Goal: Task Accomplishment & Management: Use online tool/utility

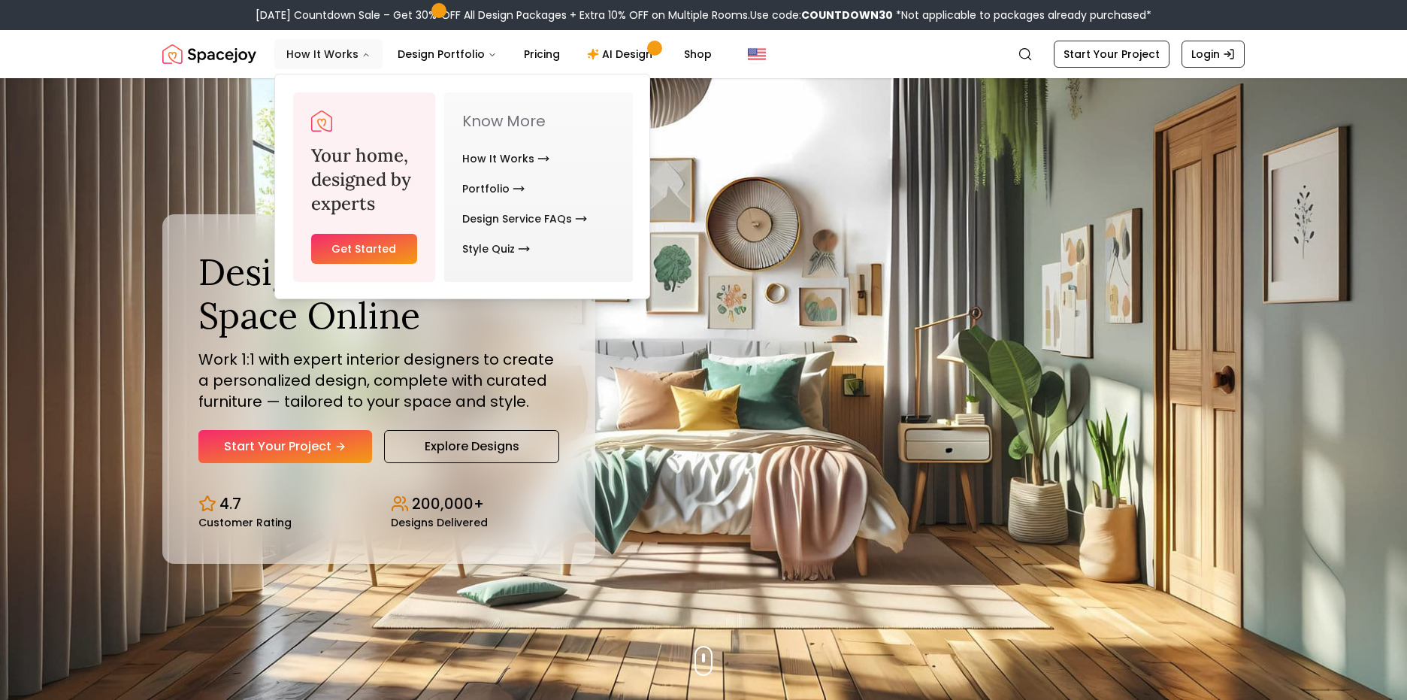
click at [309, 53] on button "How It Works" at bounding box center [328, 54] width 108 height 30
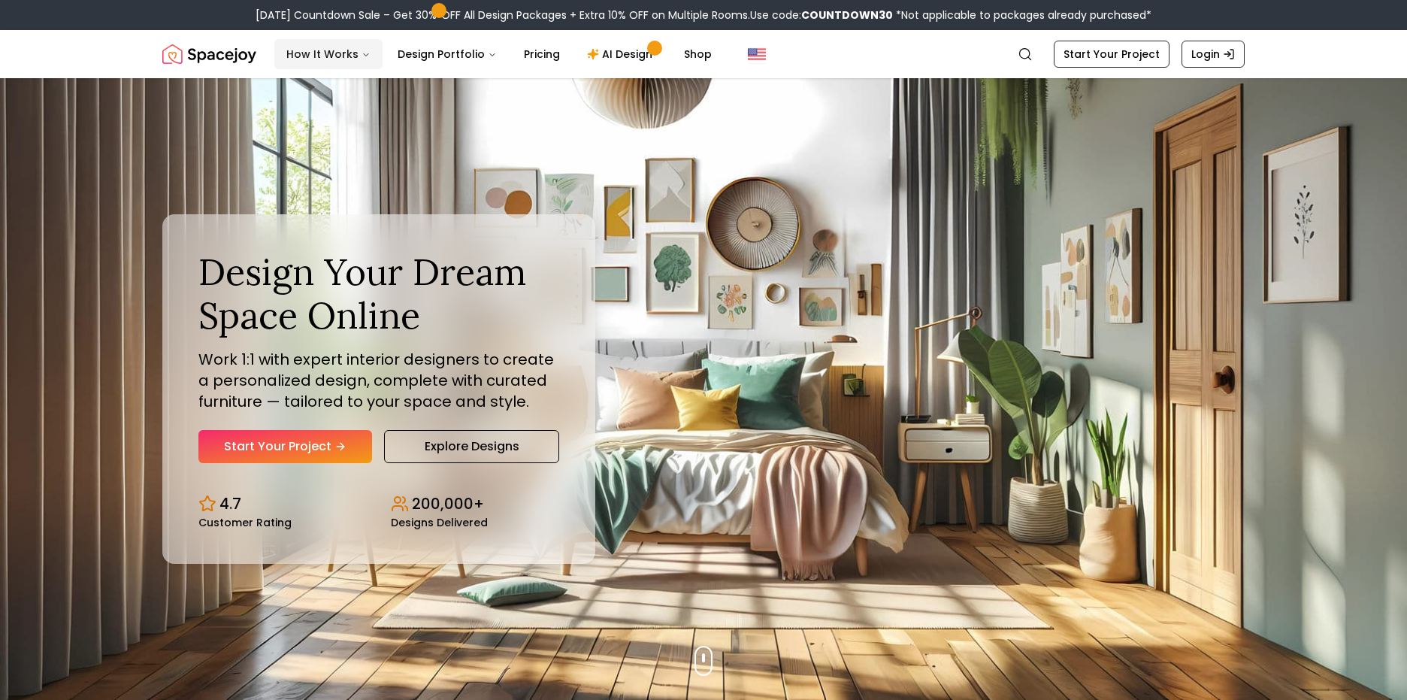
click at [309, 53] on button "How It Works" at bounding box center [328, 54] width 108 height 30
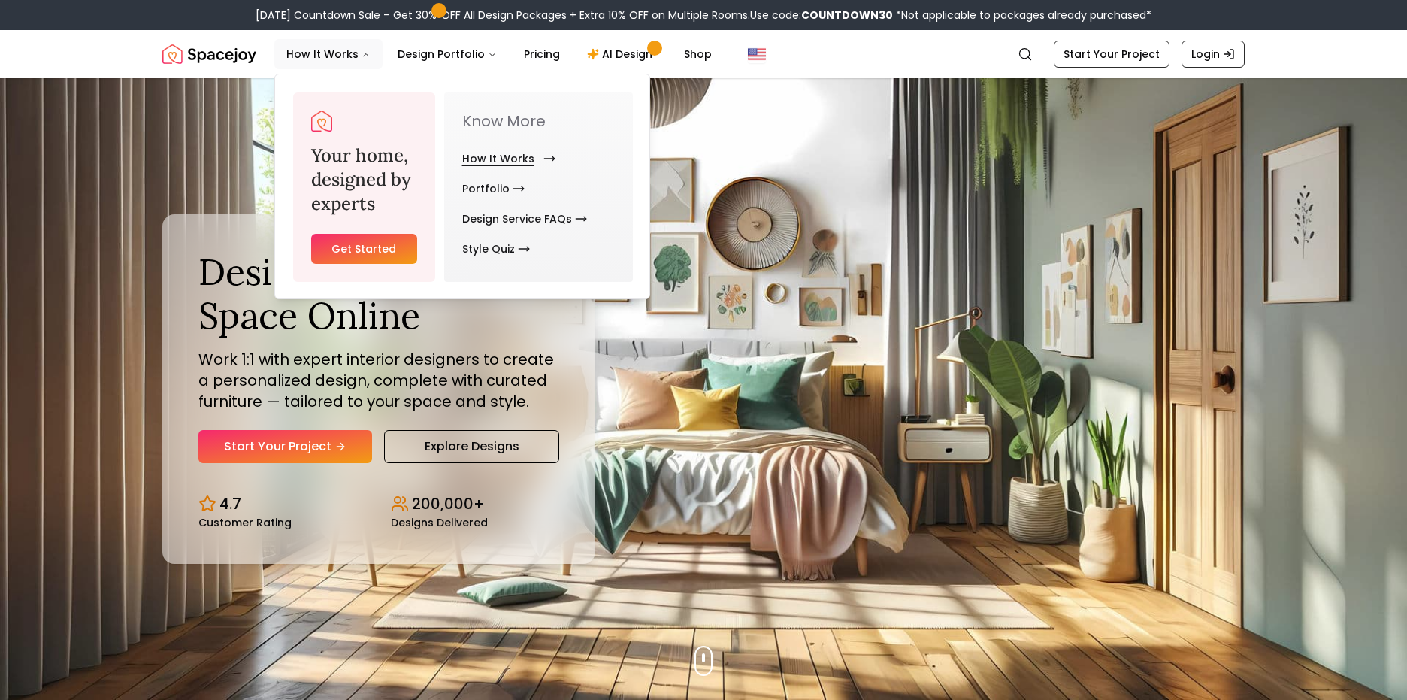
click at [500, 158] on link "How It Works" at bounding box center [505, 159] width 87 height 30
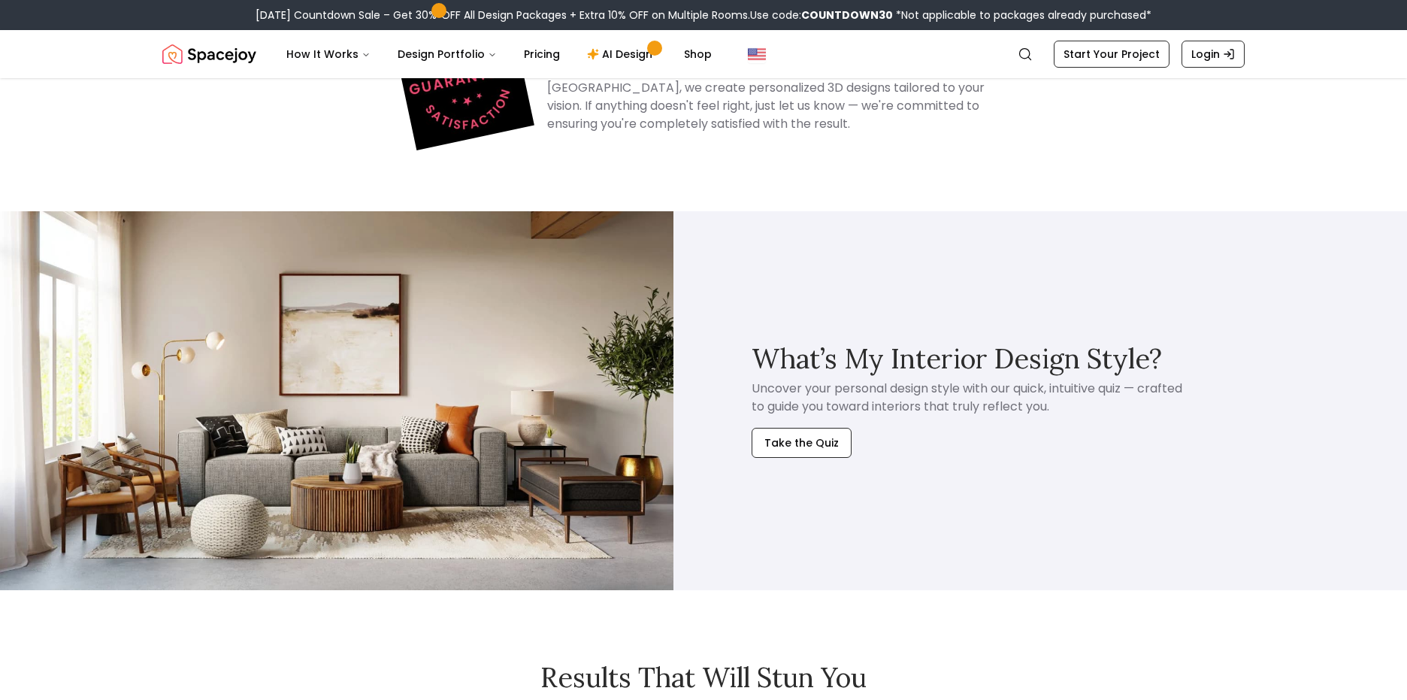
scroll to position [3201, 0]
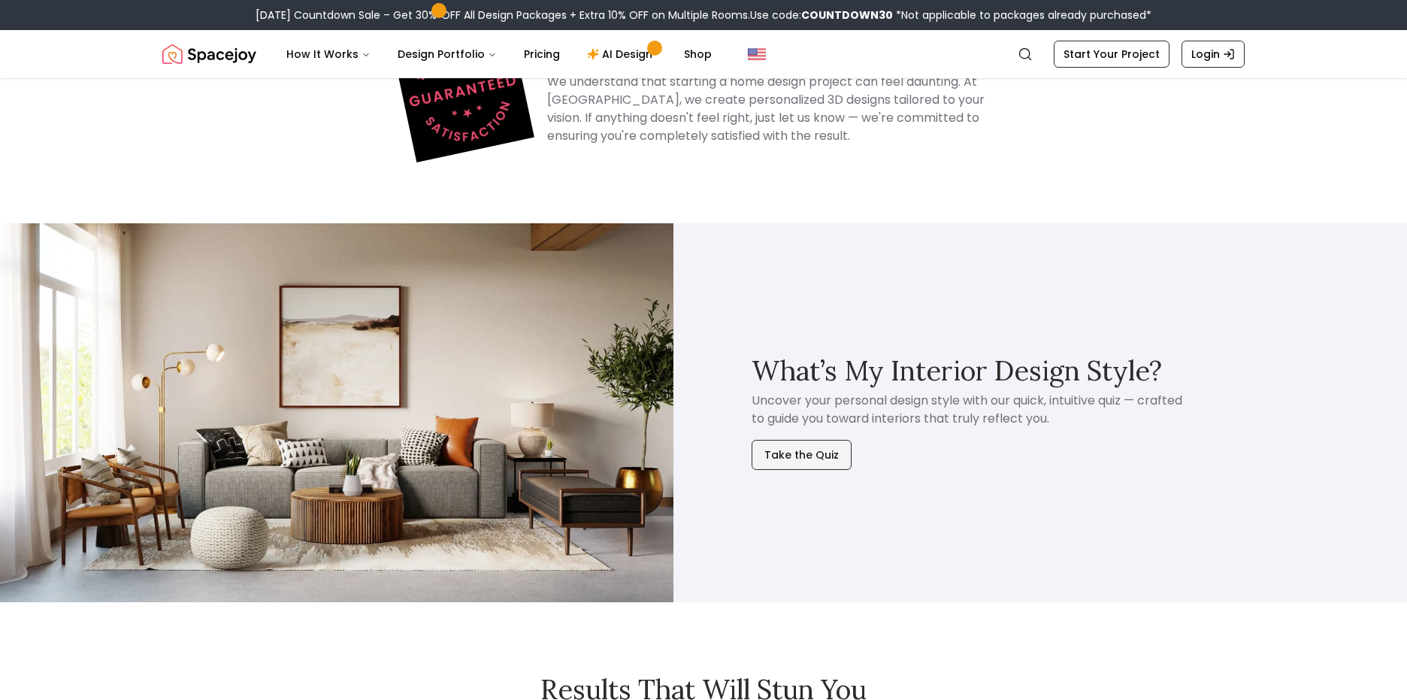
click at [781, 455] on button "Take the Quiz" at bounding box center [801, 455] width 100 height 30
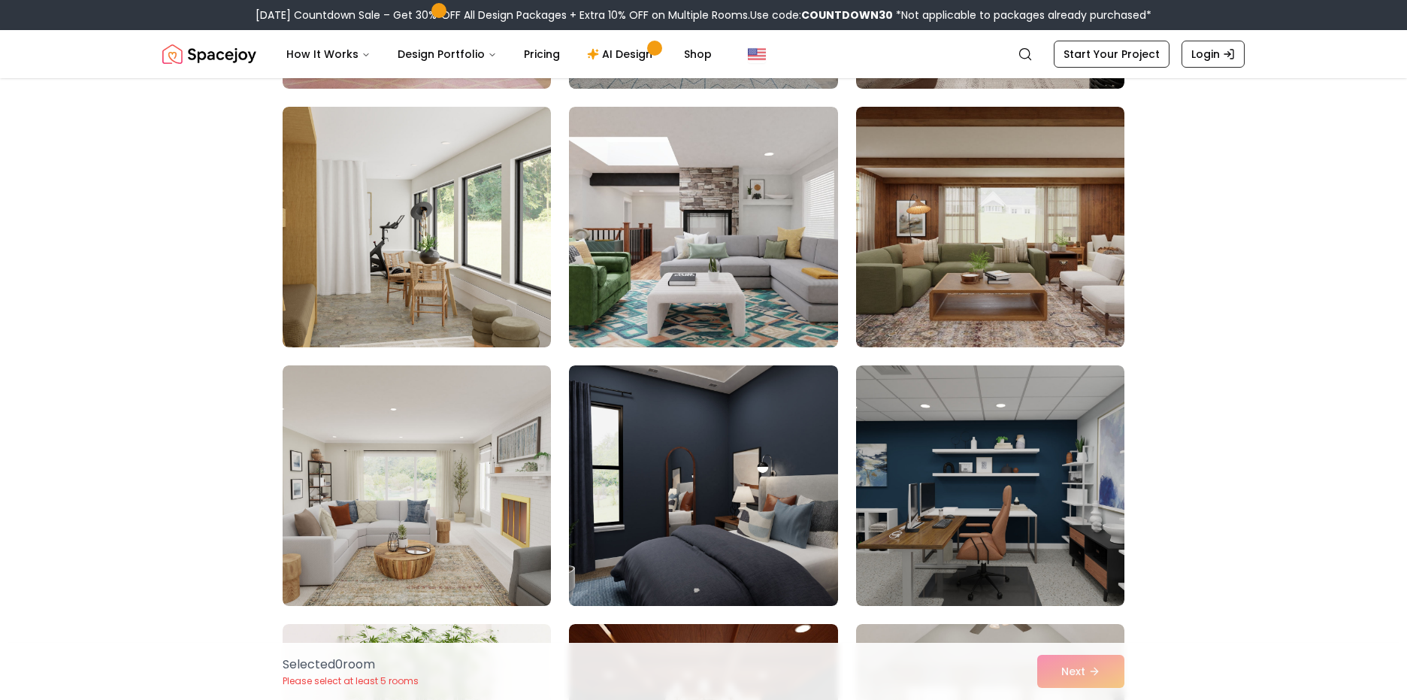
scroll to position [352, 0]
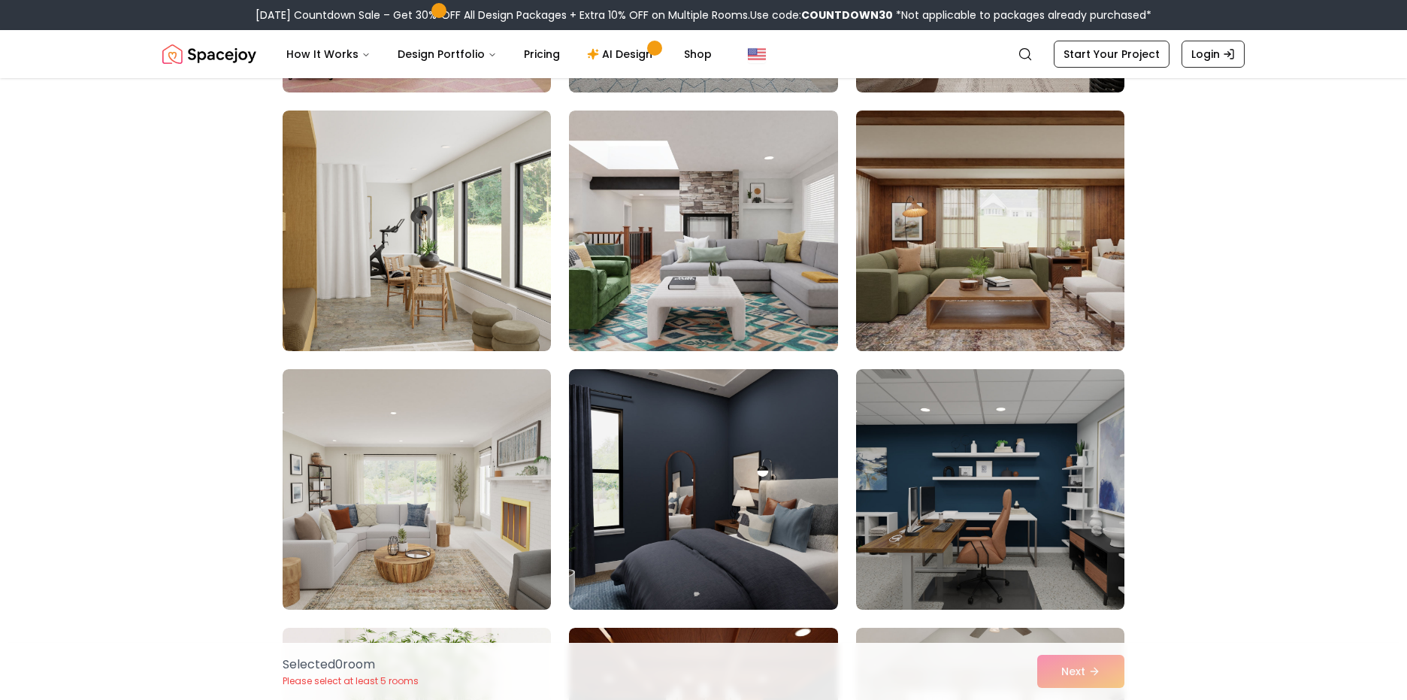
click at [910, 249] on img at bounding box center [990, 230] width 282 height 252
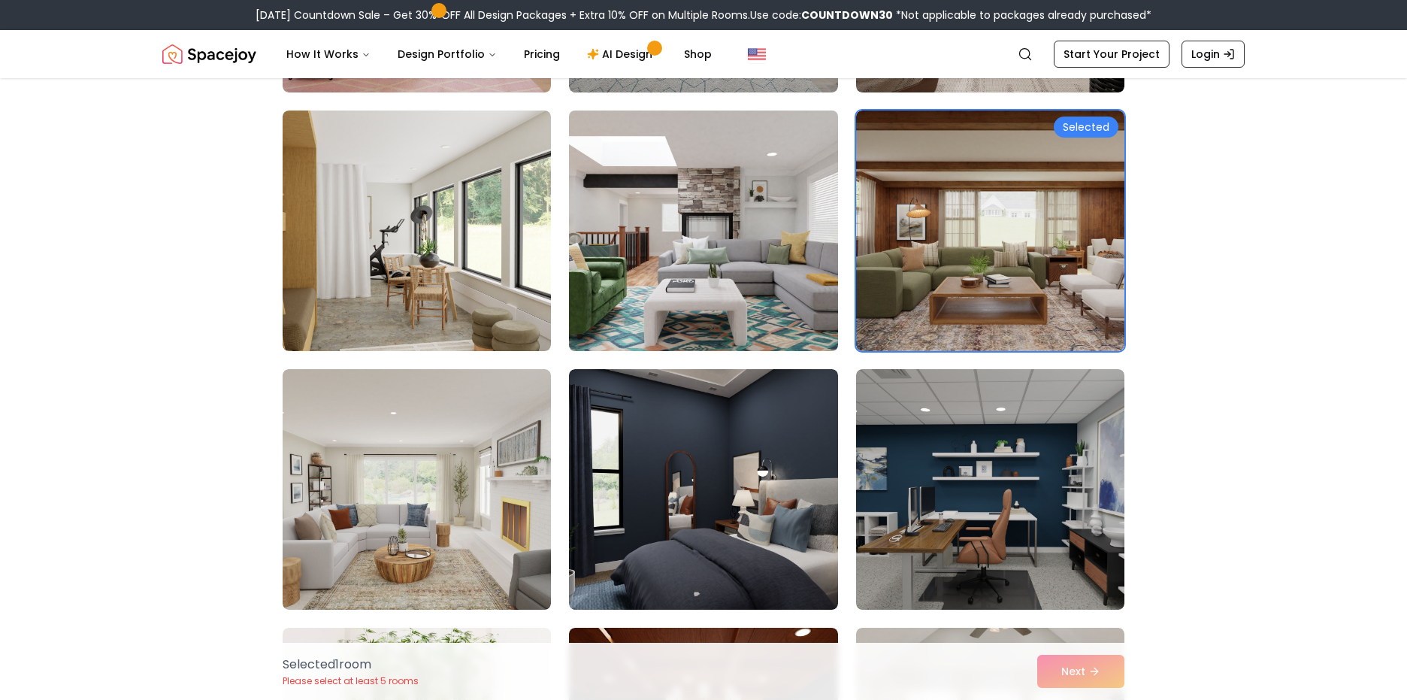
click at [780, 248] on img at bounding box center [703, 230] width 282 height 252
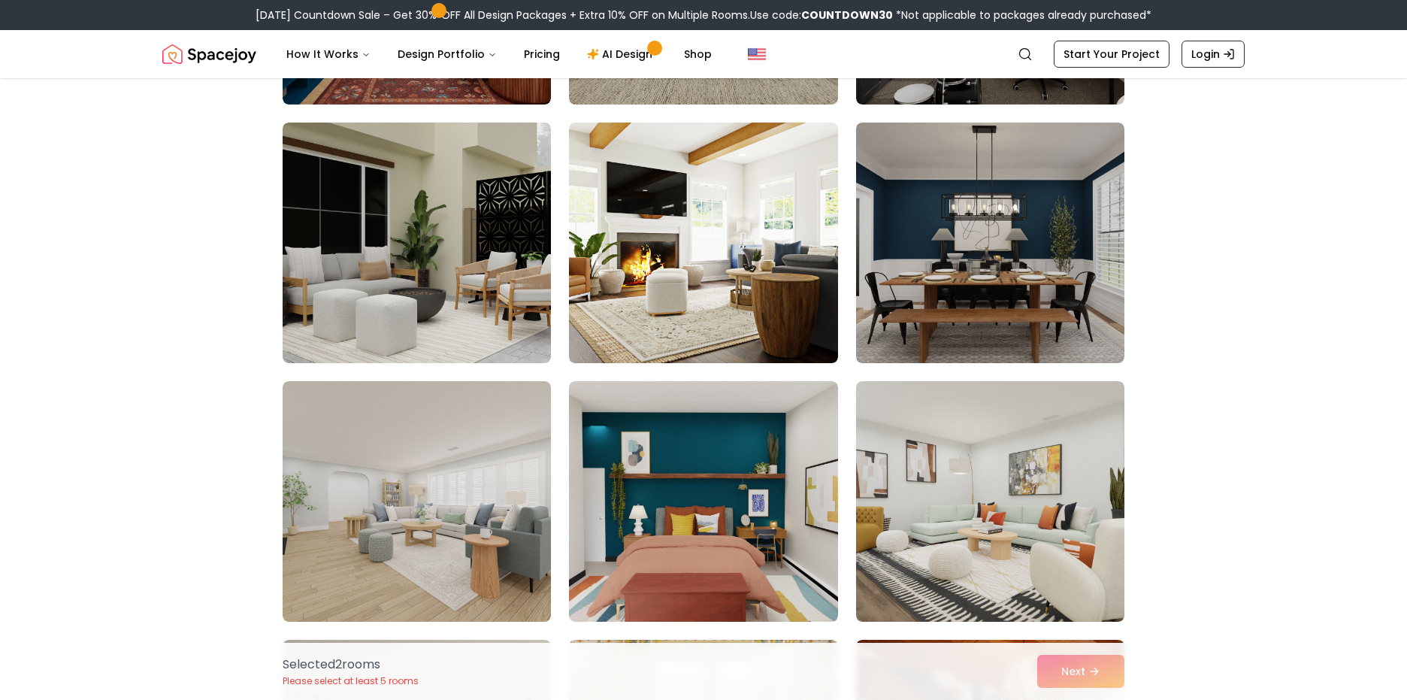
scroll to position [1392, 0]
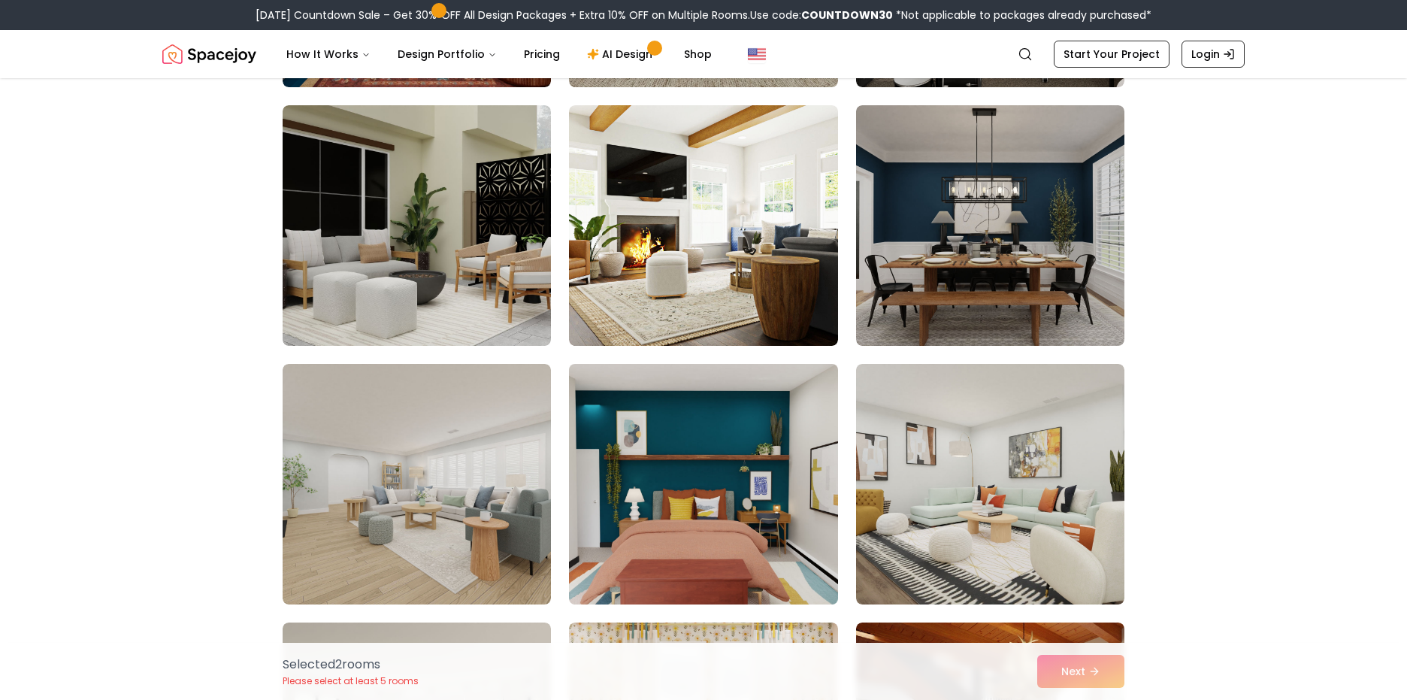
click at [719, 483] on img at bounding box center [703, 484] width 282 height 252
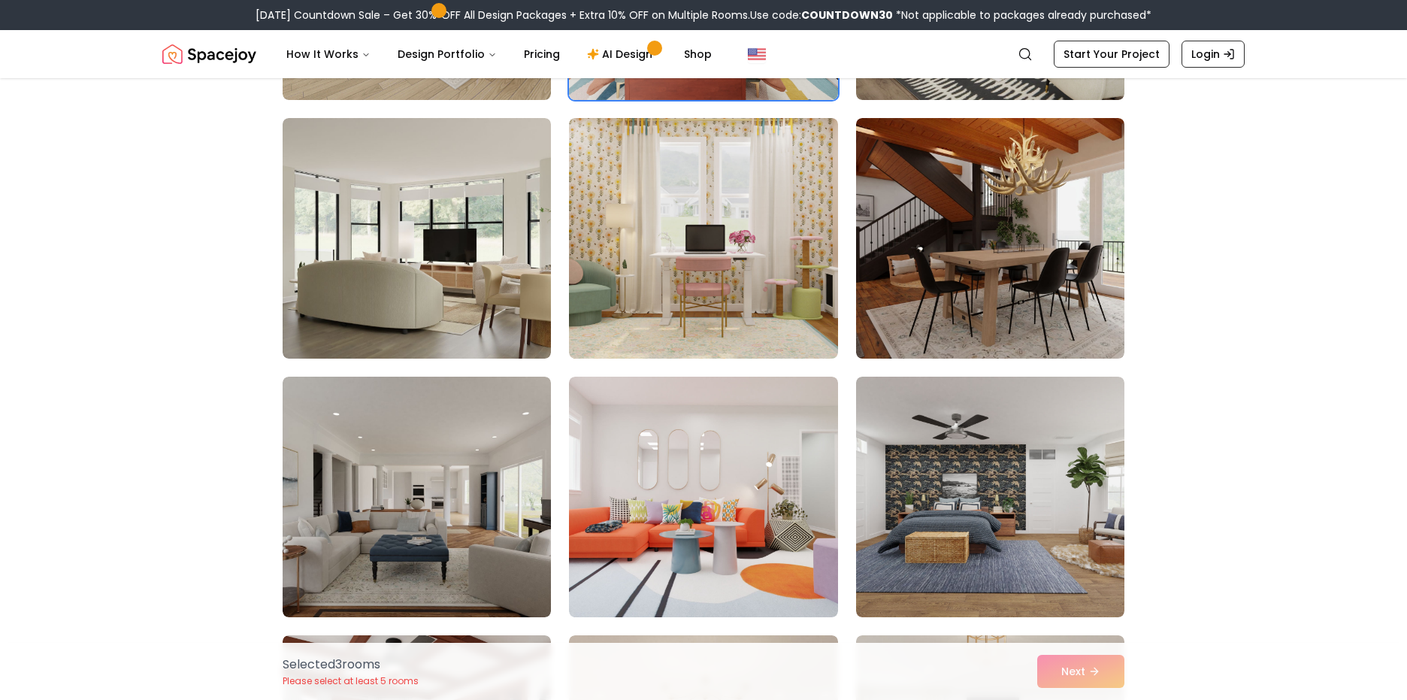
scroll to position [1913, 0]
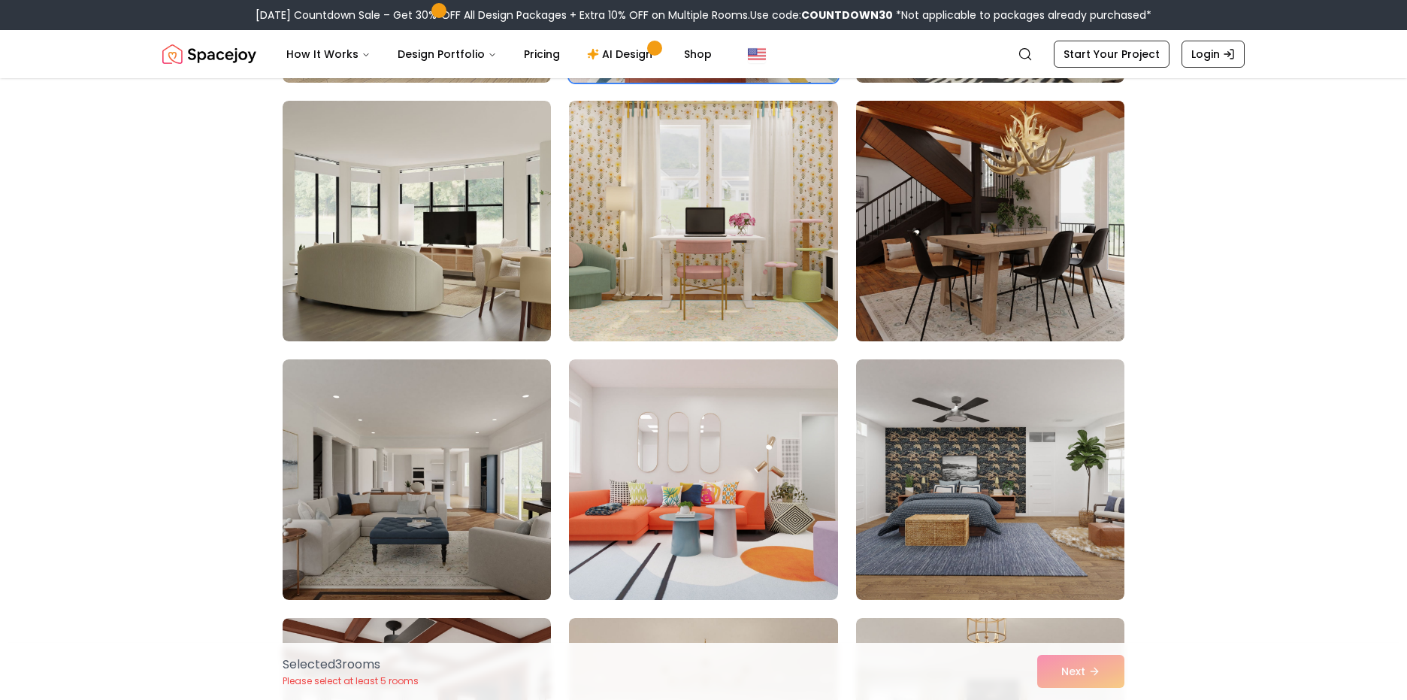
click at [1013, 219] on img at bounding box center [990, 221] width 282 height 252
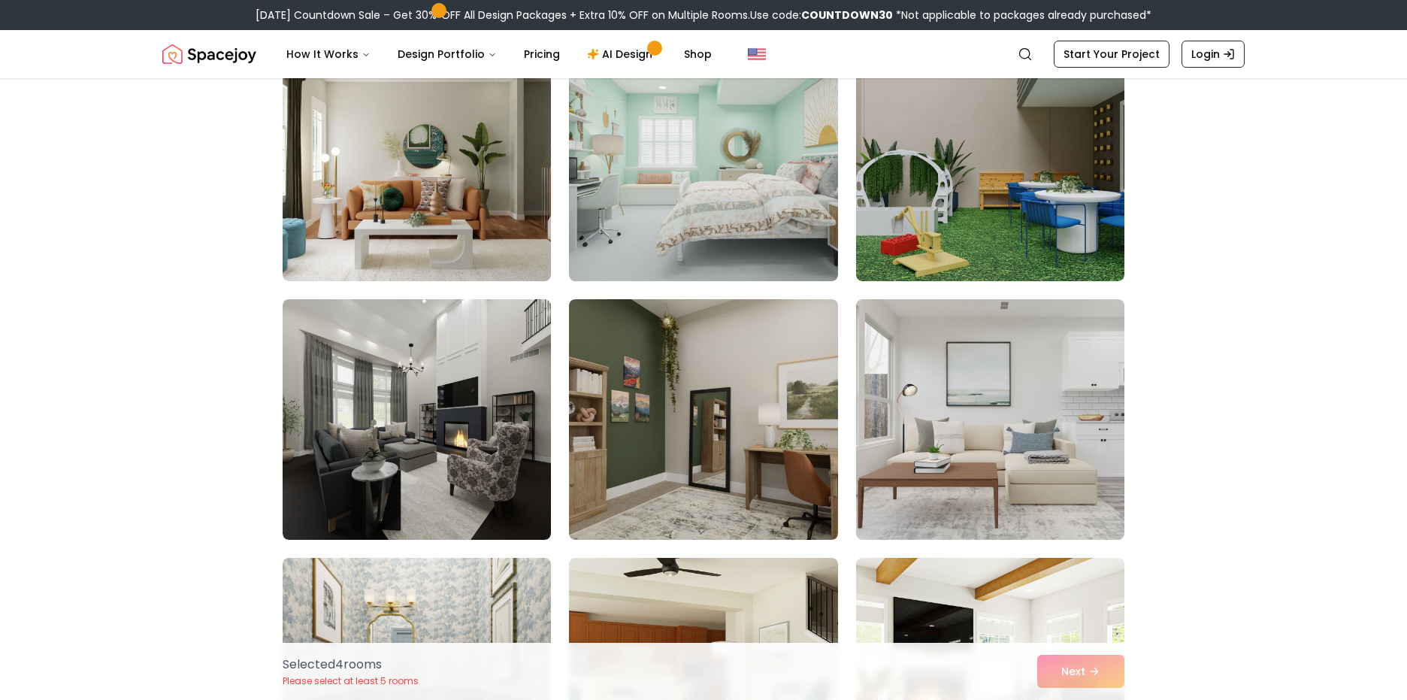
scroll to position [2743, 0]
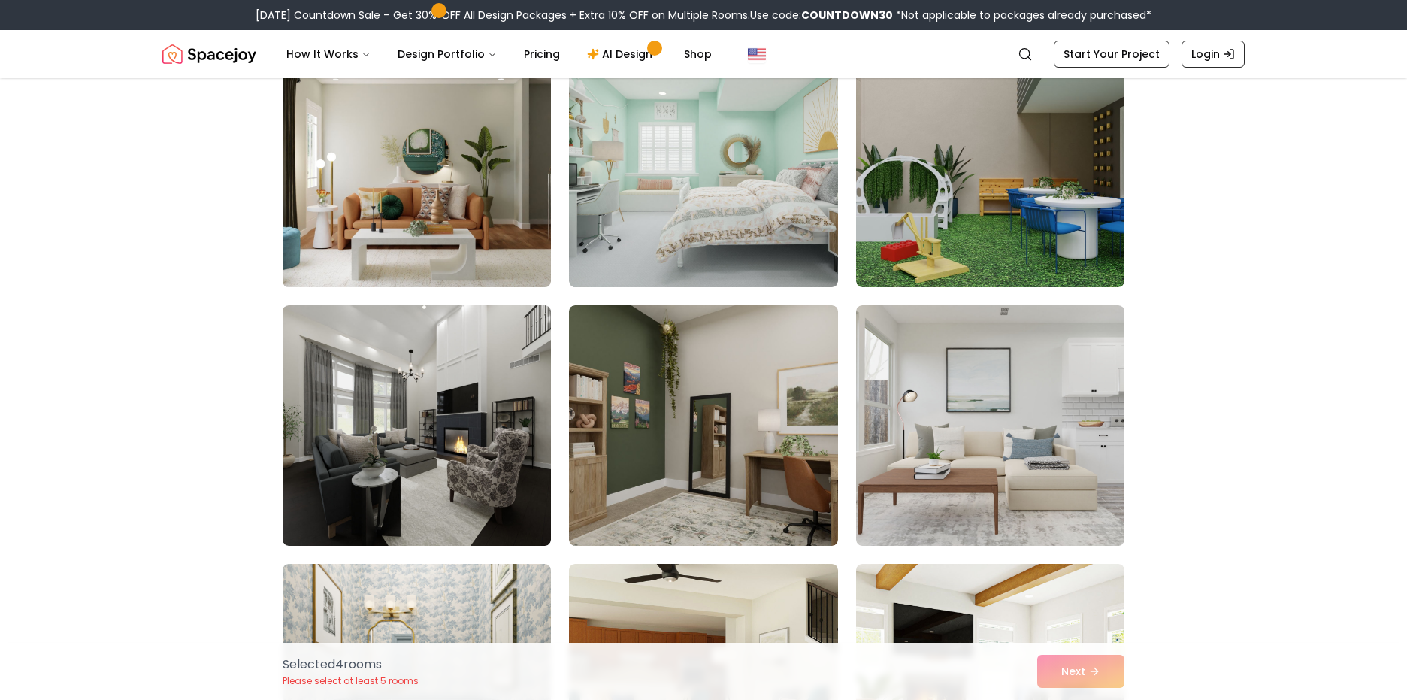
click at [385, 186] on img at bounding box center [417, 167] width 282 height 252
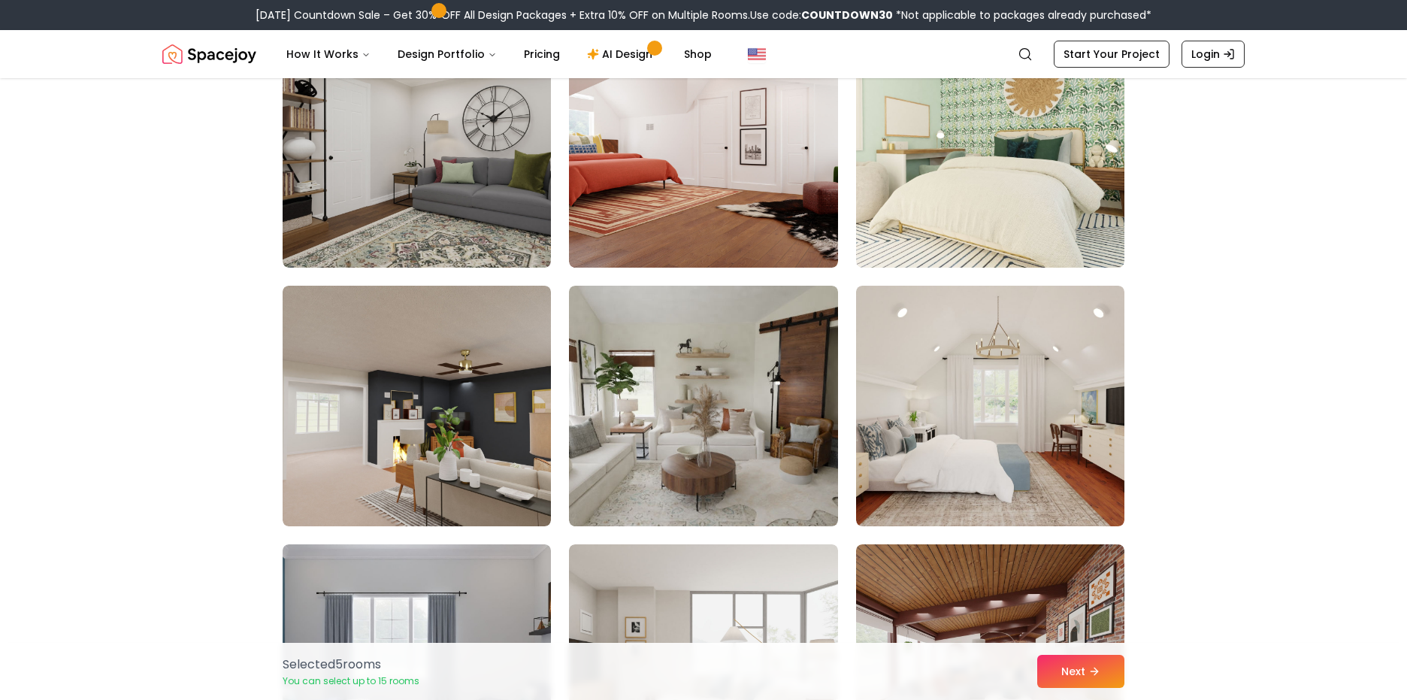
scroll to position [5364, 0]
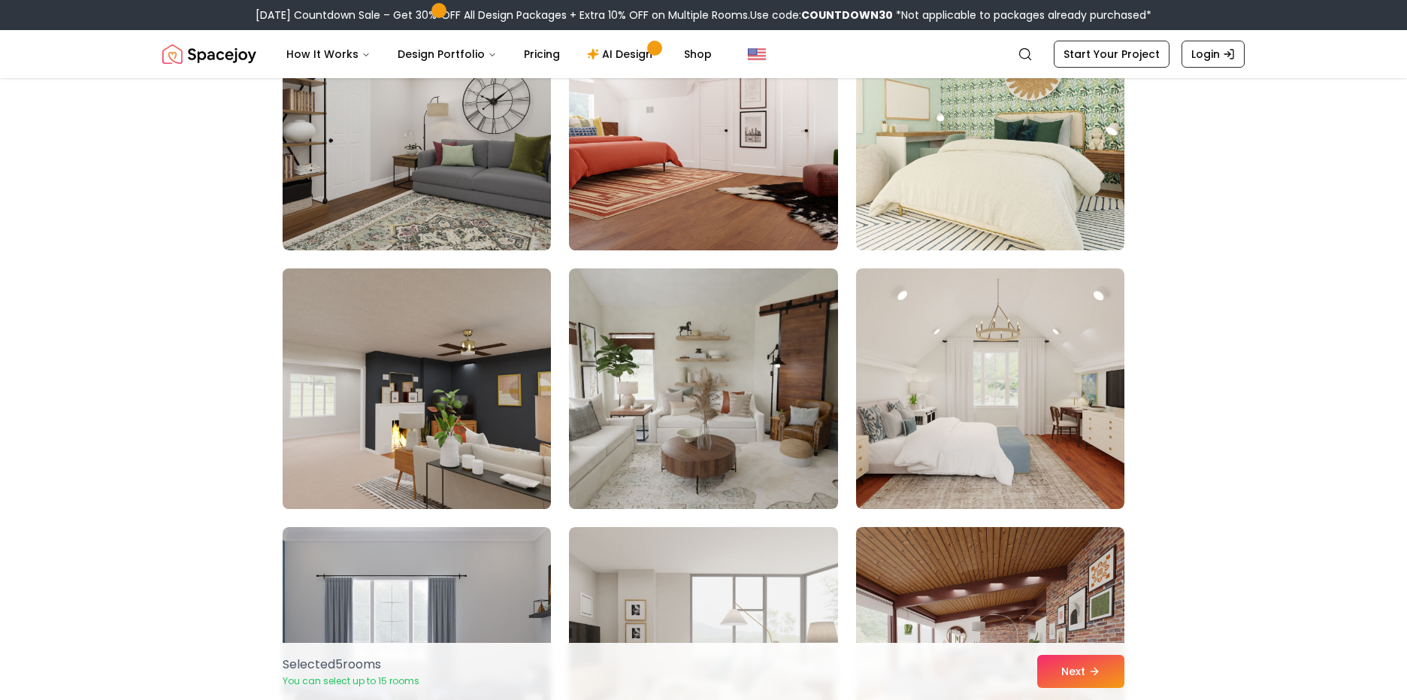
click at [425, 431] on img at bounding box center [417, 388] width 282 height 252
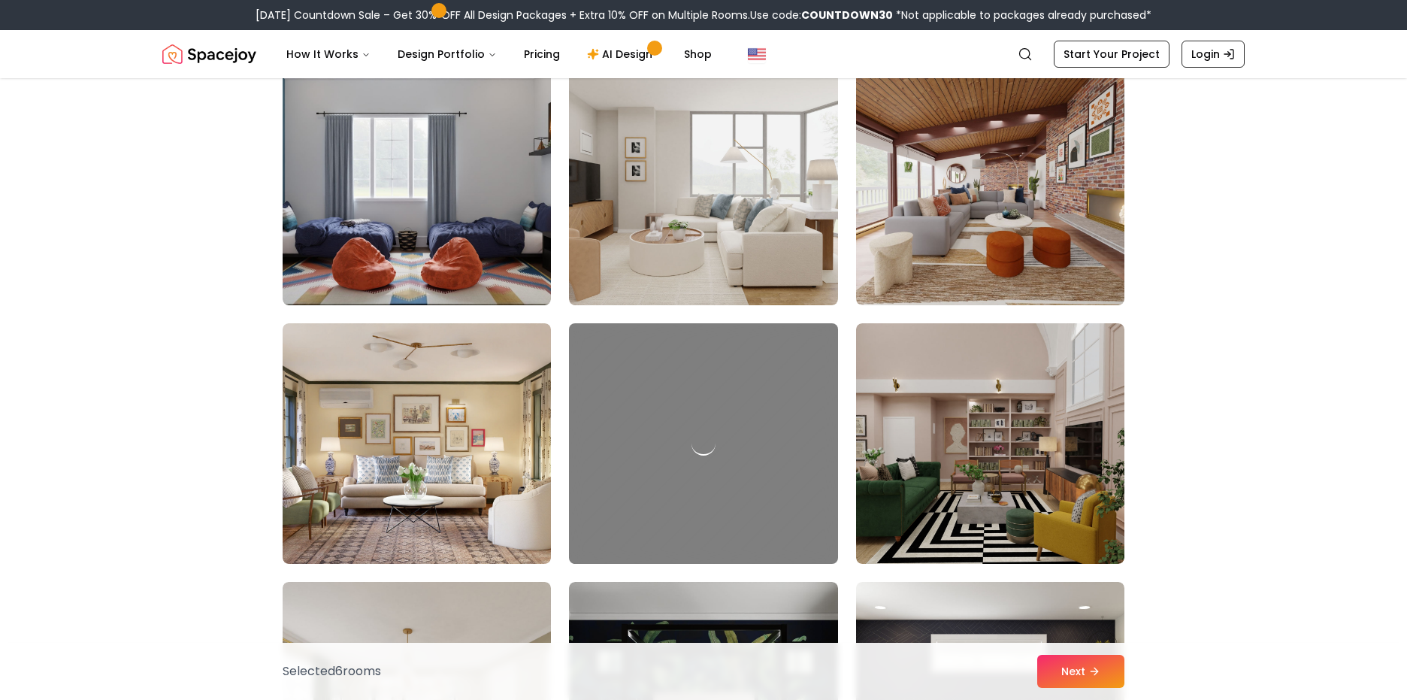
scroll to position [6048, 0]
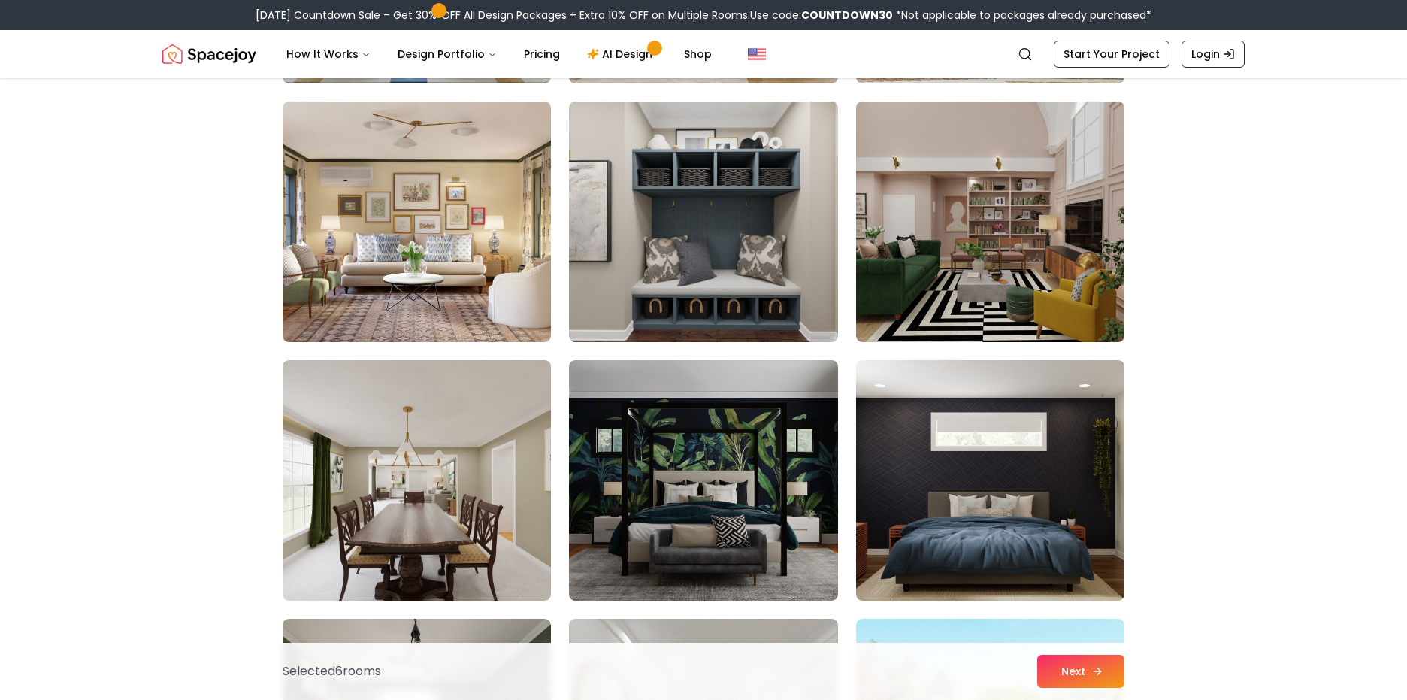
click at [1074, 669] on button "Next" at bounding box center [1080, 670] width 87 height 33
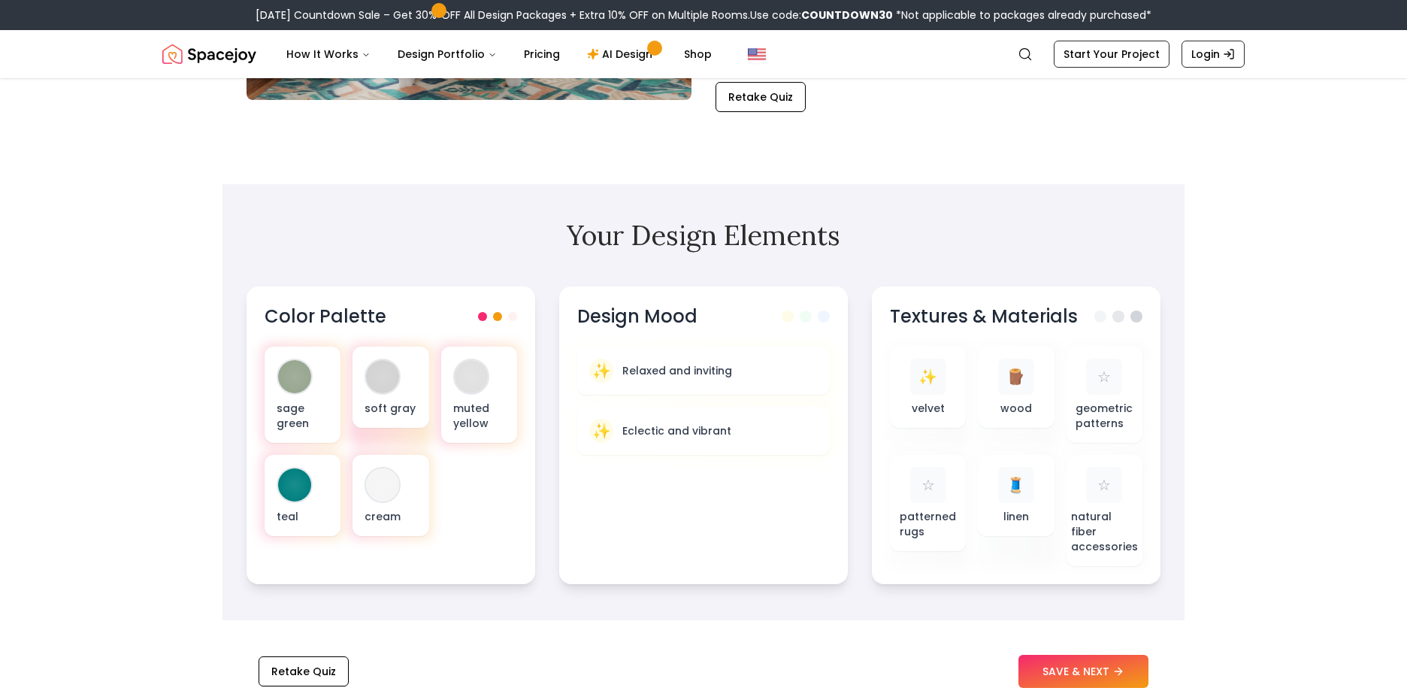
scroll to position [336, 0]
